Goal: Find specific page/section: Find specific page/section

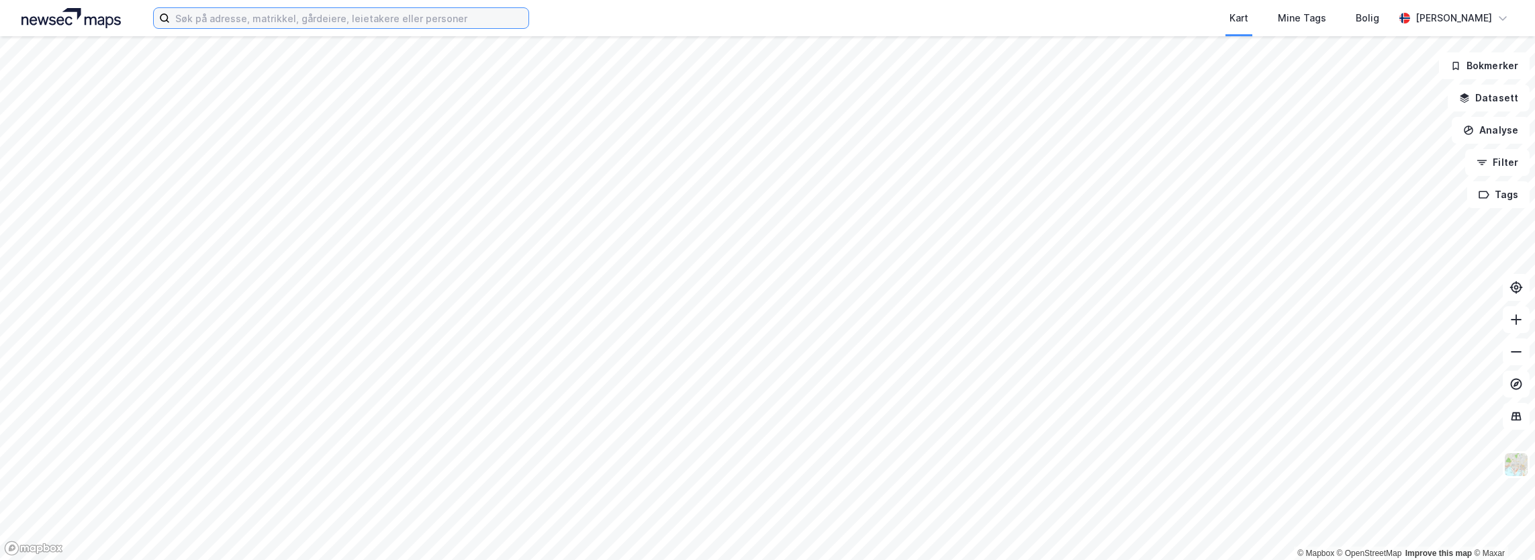
click at [306, 24] on input at bounding box center [349, 18] width 359 height 20
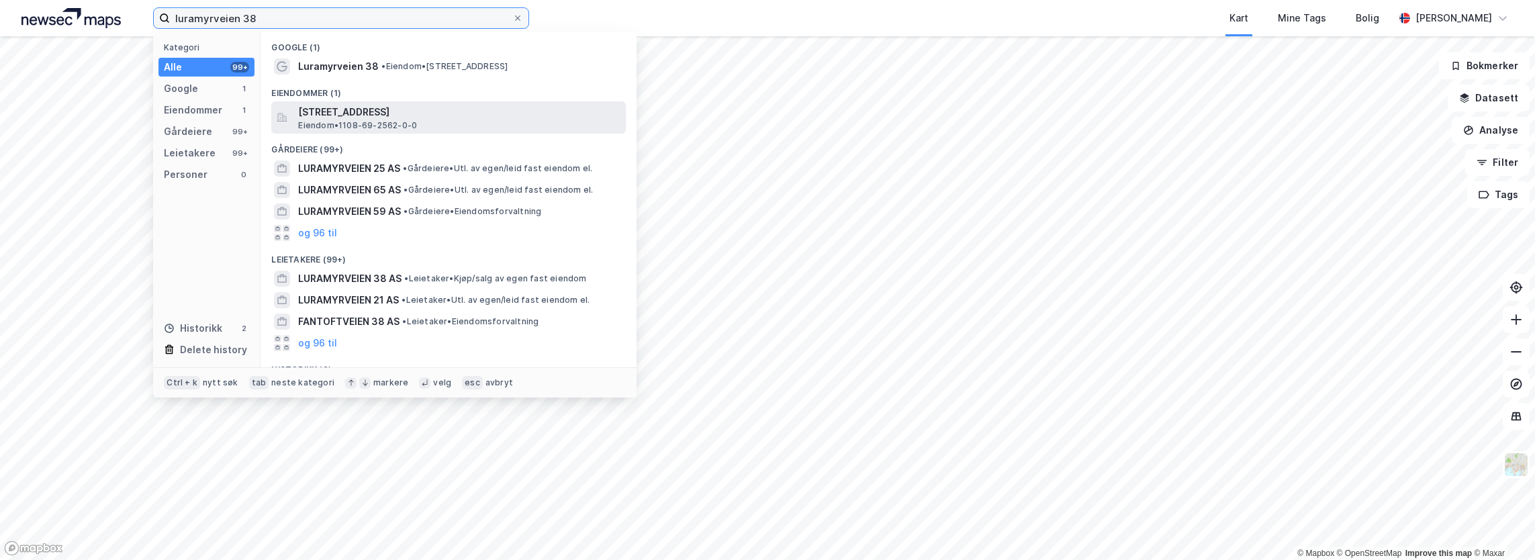
type input "luramyrveien 38"
click at [353, 124] on span "Eiendom • 1108-69-2562-0-0" at bounding box center [357, 125] width 119 height 11
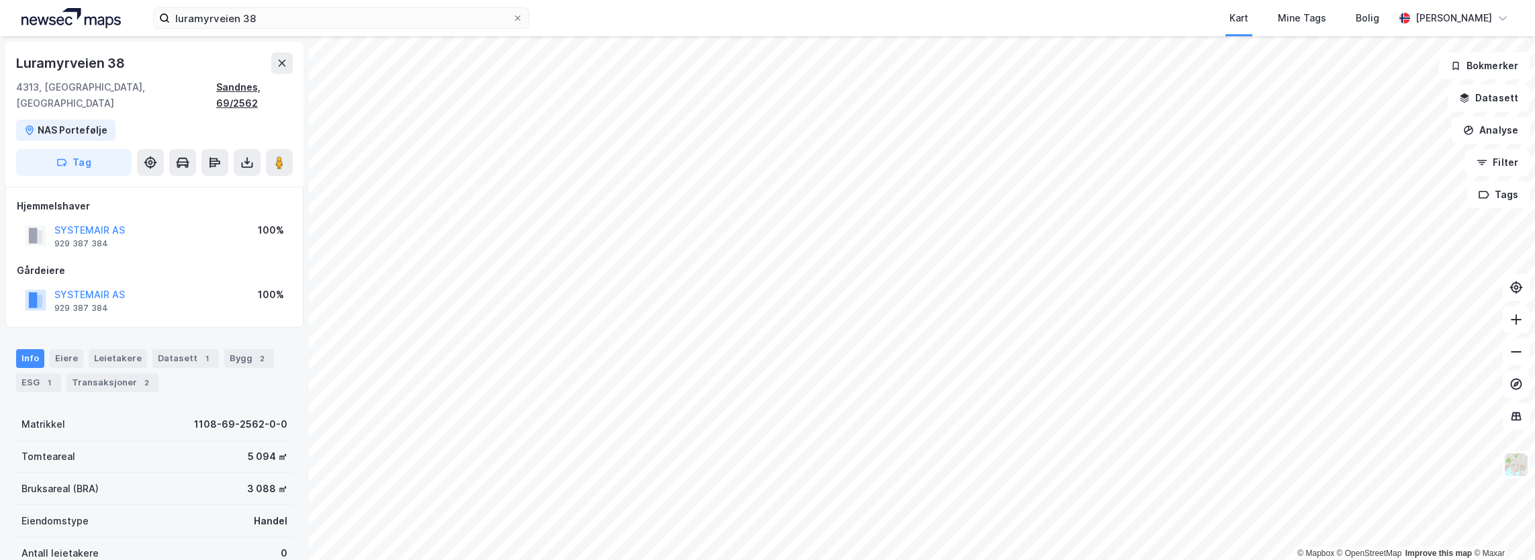
click at [251, 84] on div "Sandnes, 69/2562" at bounding box center [254, 95] width 77 height 32
